Goal: Navigation & Orientation: Find specific page/section

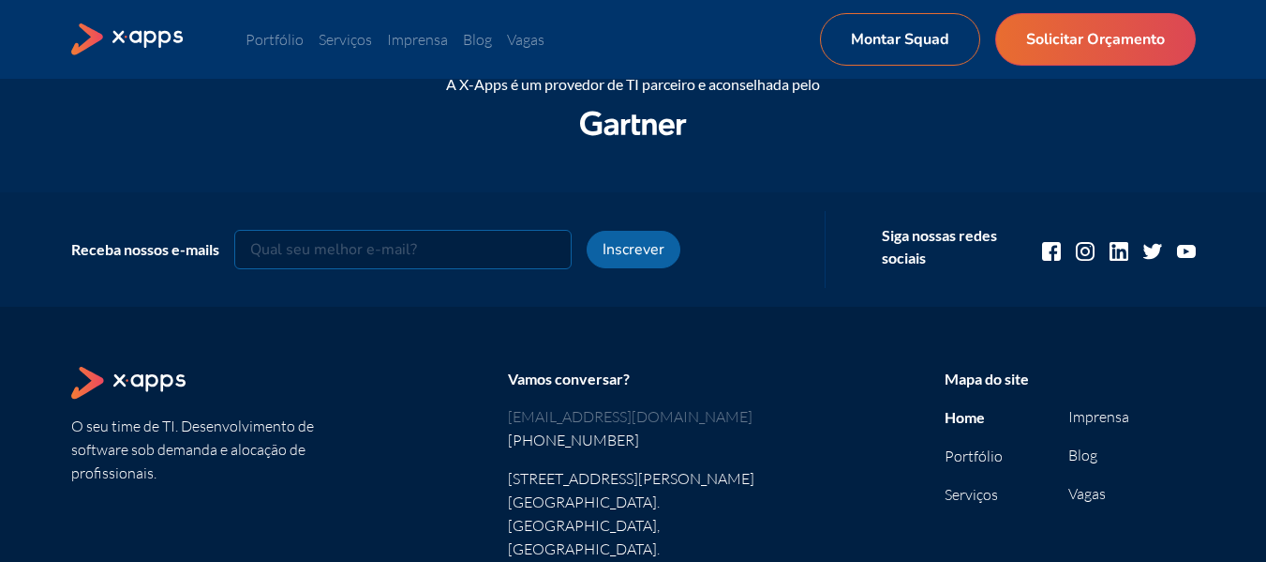
scroll to position [2611, 0]
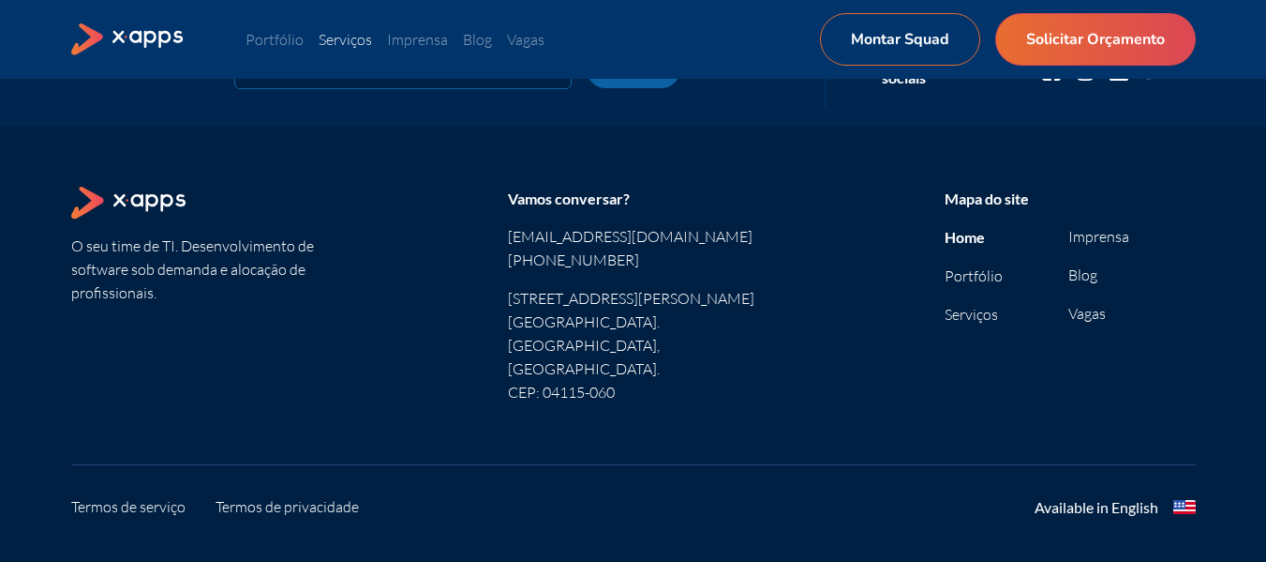
click at [352, 37] on link "Serviços" at bounding box center [345, 39] width 53 height 19
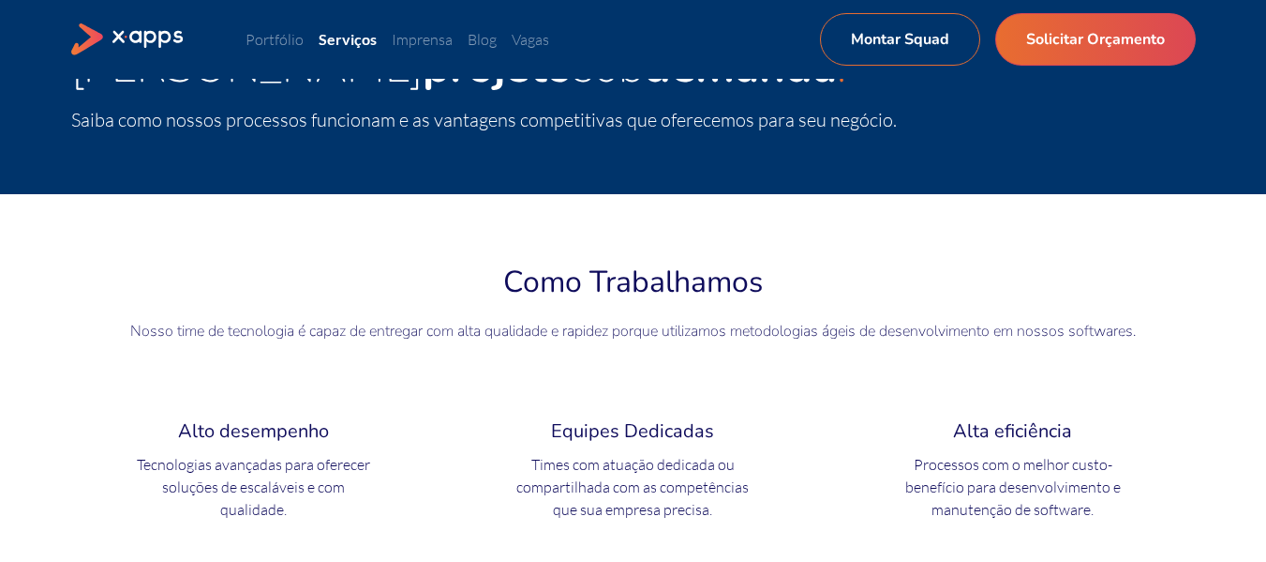
scroll to position [187, 0]
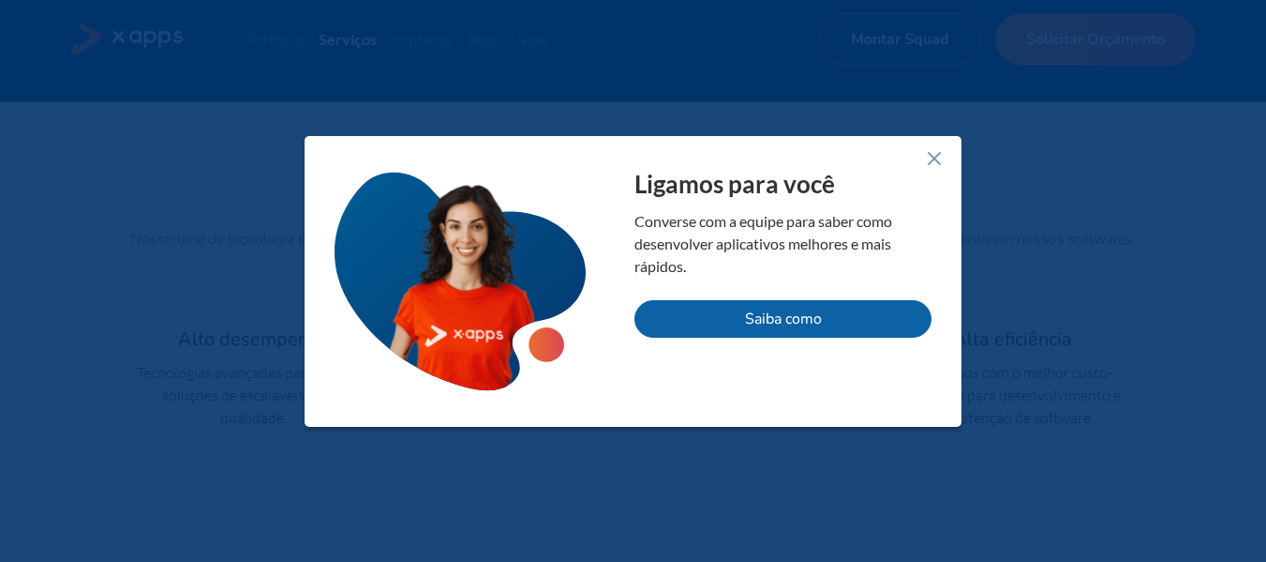
drag, startPoint x: 936, startPoint y: 156, endPoint x: 943, endPoint y: 167, distance: 13.5
click at [936, 155] on icon at bounding box center [934, 158] width 22 height 22
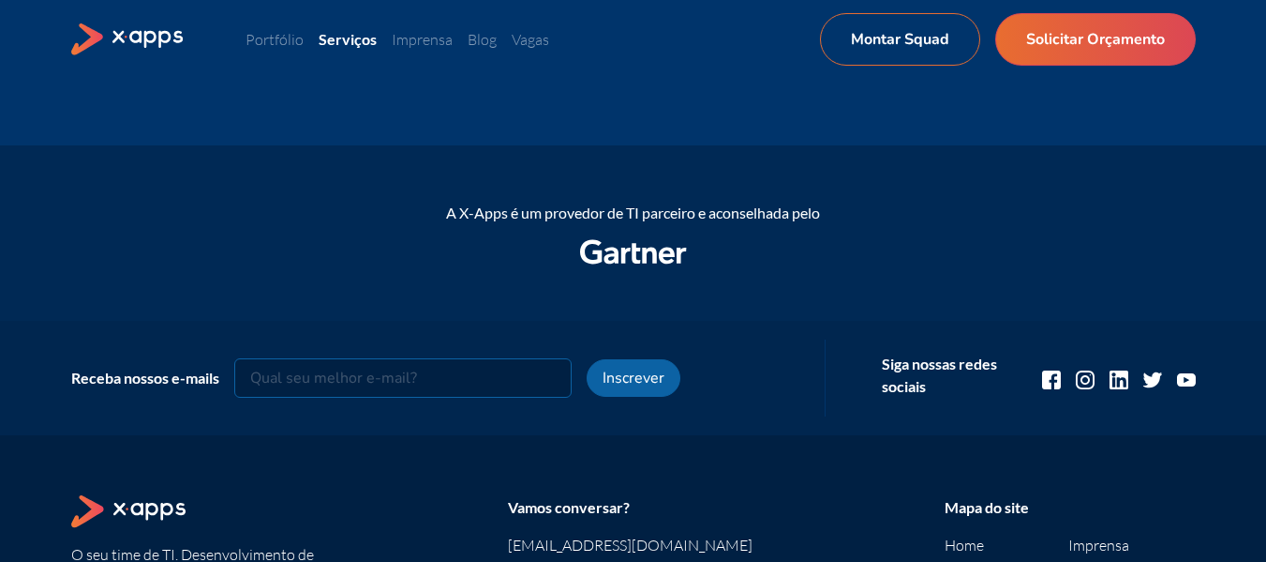
scroll to position [1406, 0]
